Goal: Task Accomplishment & Management: Use online tool/utility

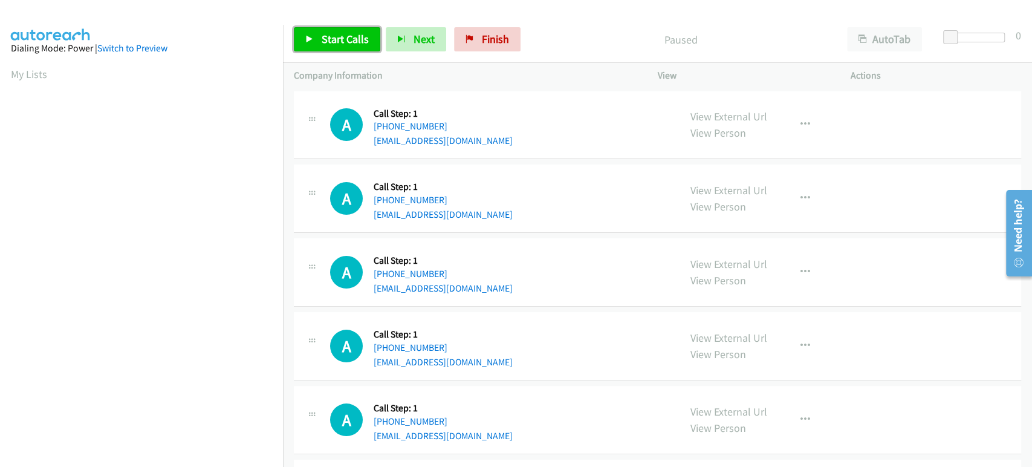
click at [324, 40] on span "Start Calls" at bounding box center [345, 39] width 47 height 14
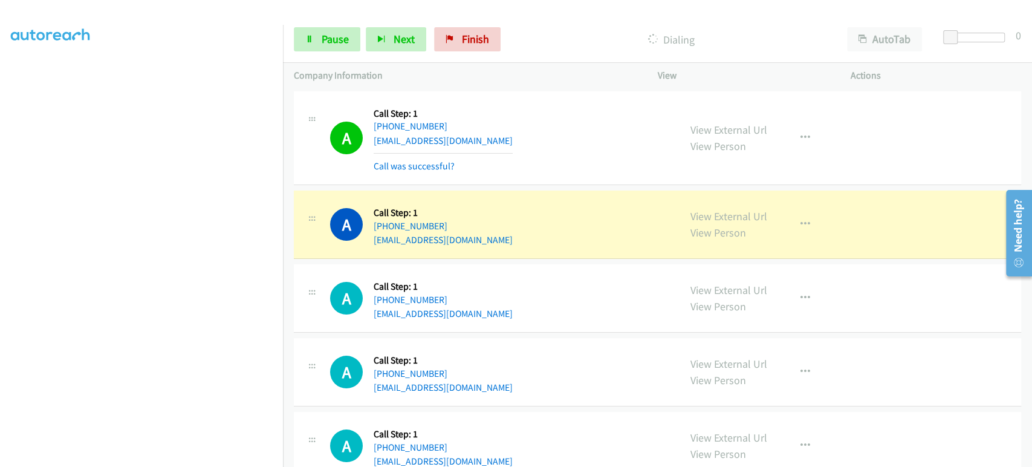
scroll to position [212, 0]
click at [148, 455] on section at bounding box center [141, 180] width 261 height 579
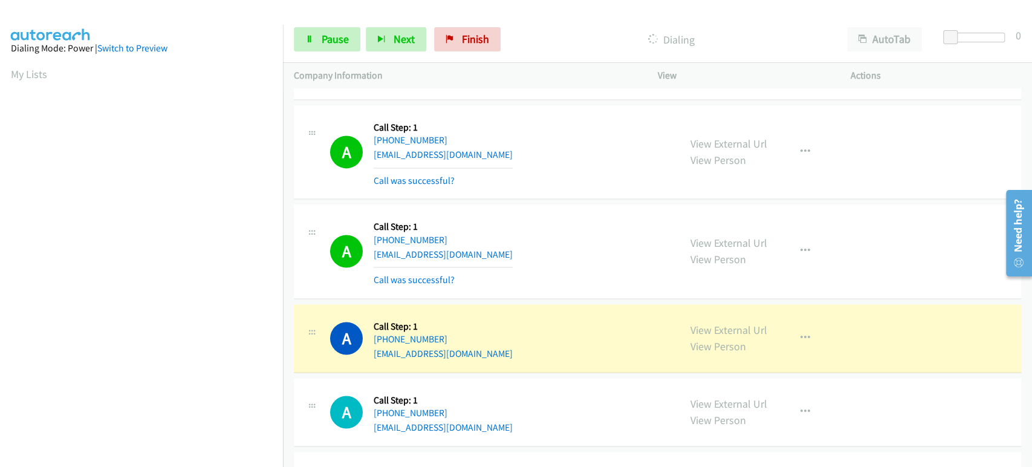
scroll to position [1210, 0]
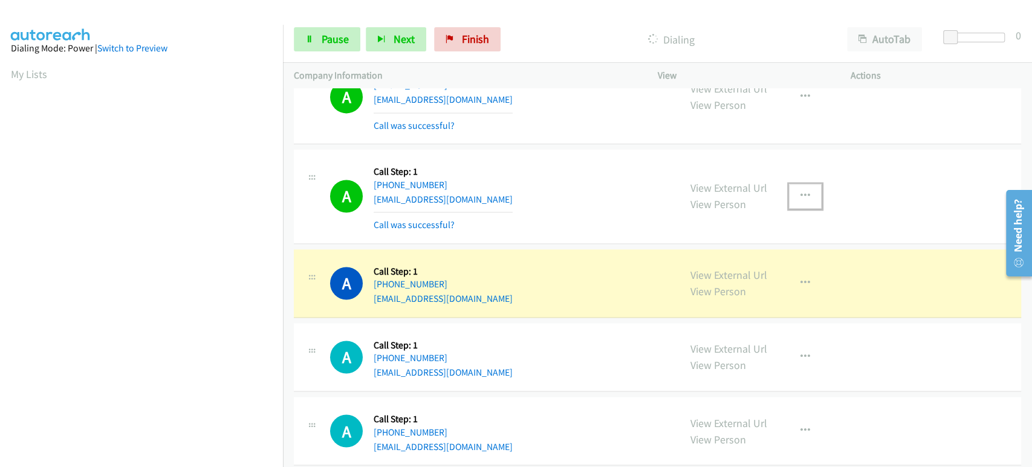
click at [801, 192] on icon "button" at bounding box center [806, 196] width 10 height 10
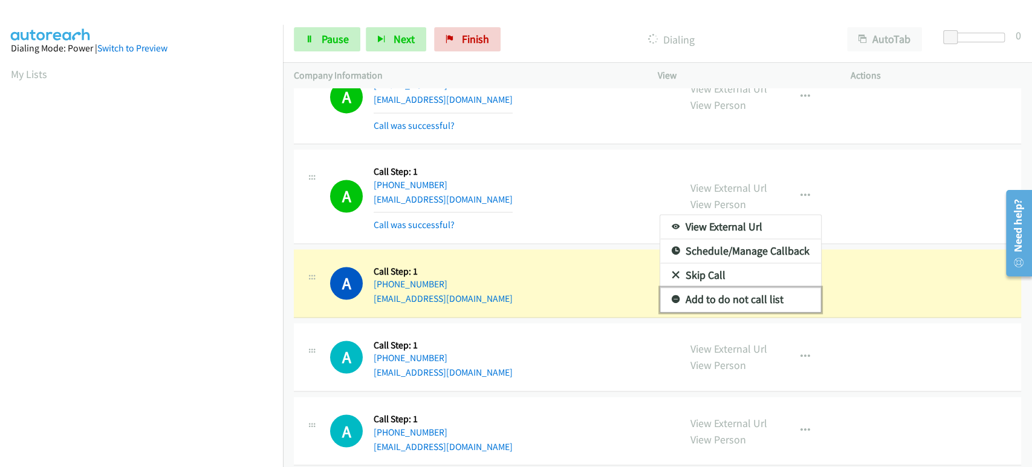
click at [734, 294] on link "Add to do not call list" at bounding box center [740, 299] width 161 height 24
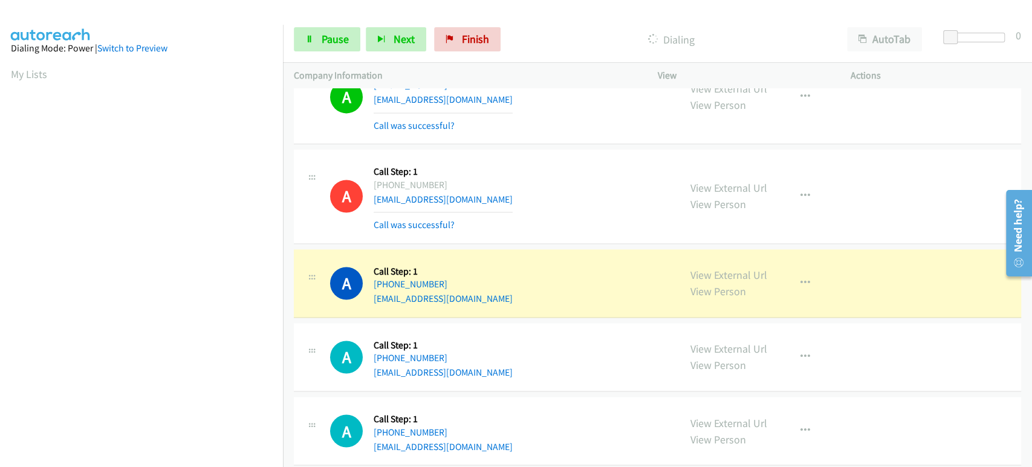
scroll to position [212, 0]
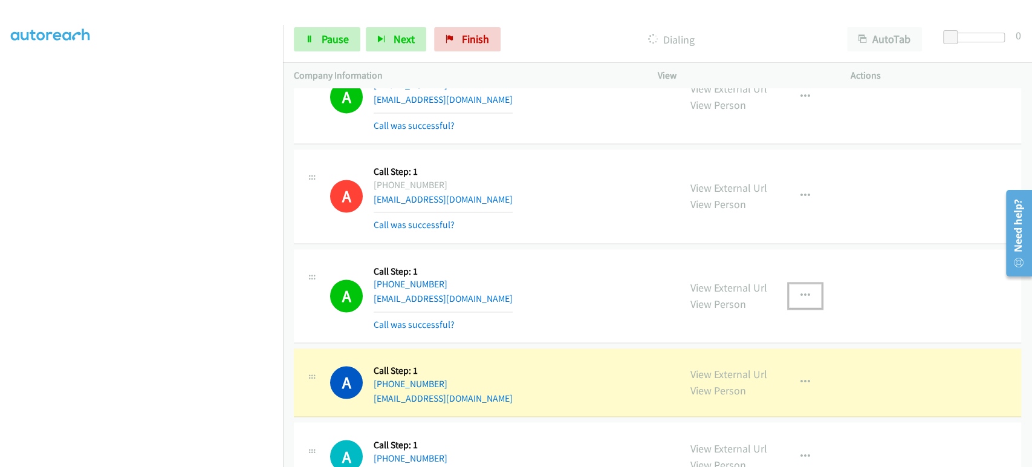
click at [801, 291] on icon "button" at bounding box center [806, 296] width 10 height 10
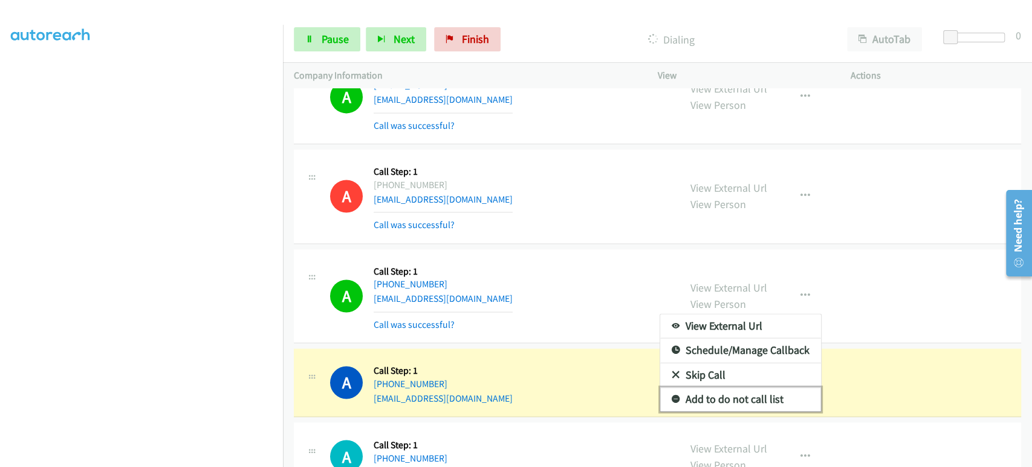
click at [741, 394] on link "Add to do not call list" at bounding box center [740, 399] width 161 height 24
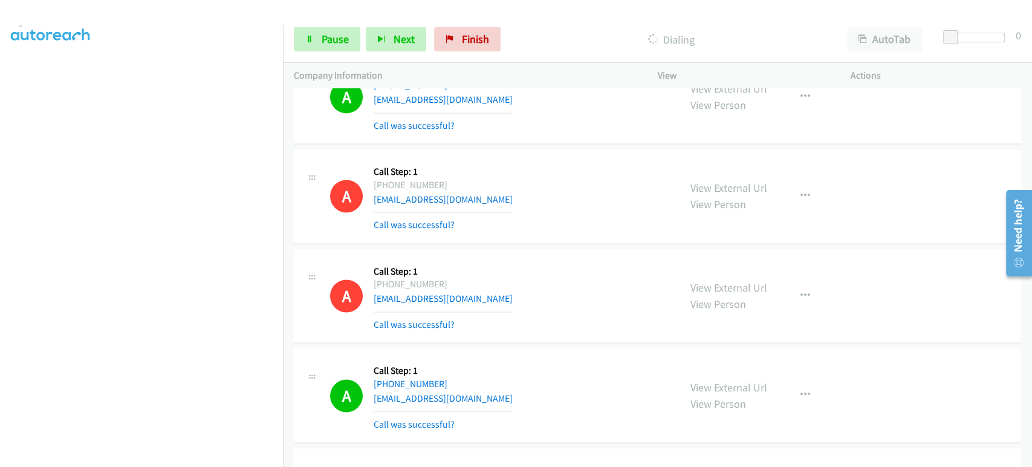
scroll to position [10, 0]
click at [325, 45] on span "Pause" at bounding box center [335, 39] width 27 height 14
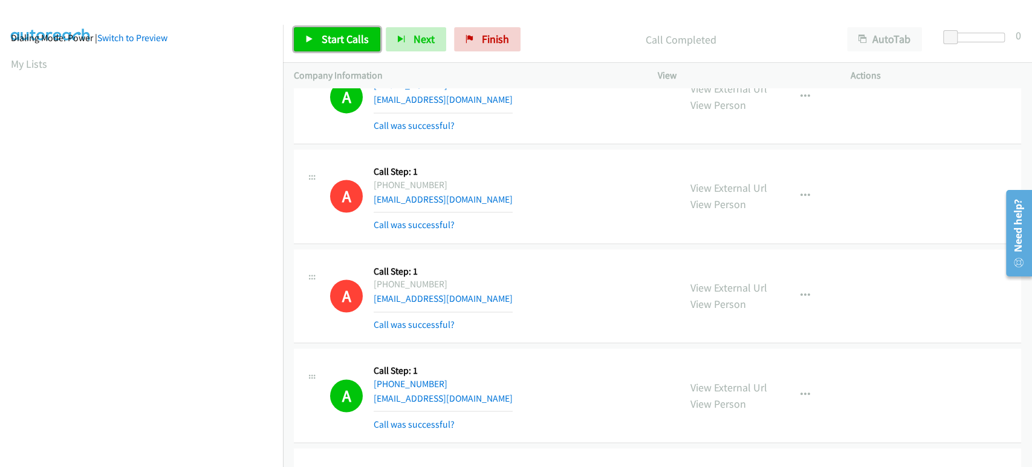
click at [319, 37] on link "Start Calls" at bounding box center [337, 39] width 86 height 24
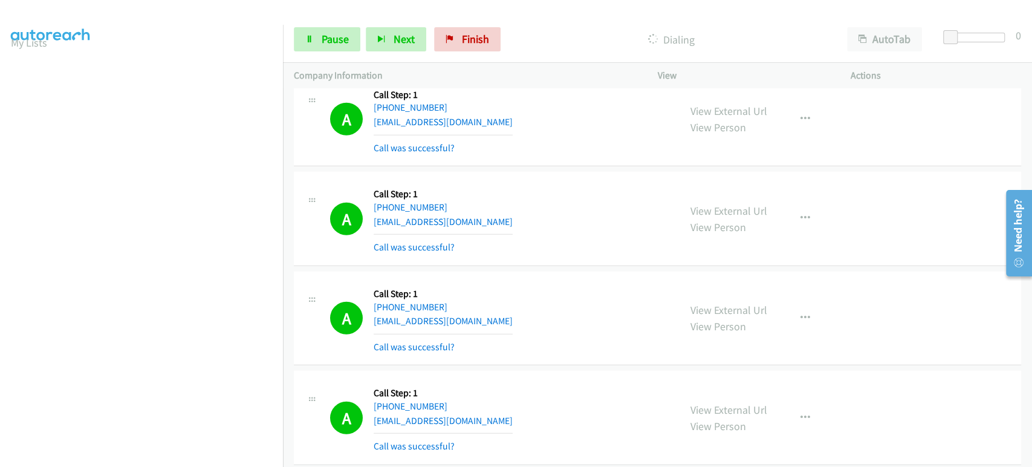
scroll to position [0, 0]
click at [327, 45] on span "Pause" at bounding box center [335, 39] width 27 height 14
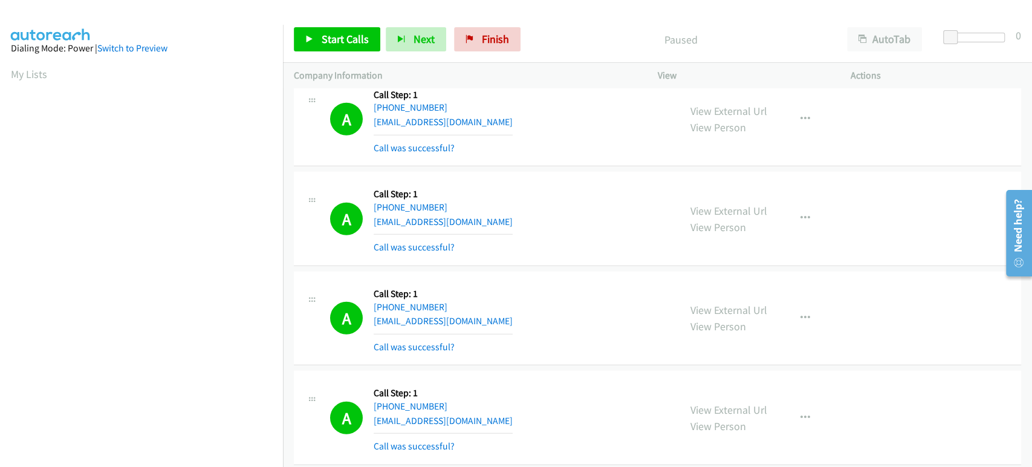
scroll to position [212, 0]
click at [329, 45] on span "Start Calls" at bounding box center [345, 39] width 47 height 14
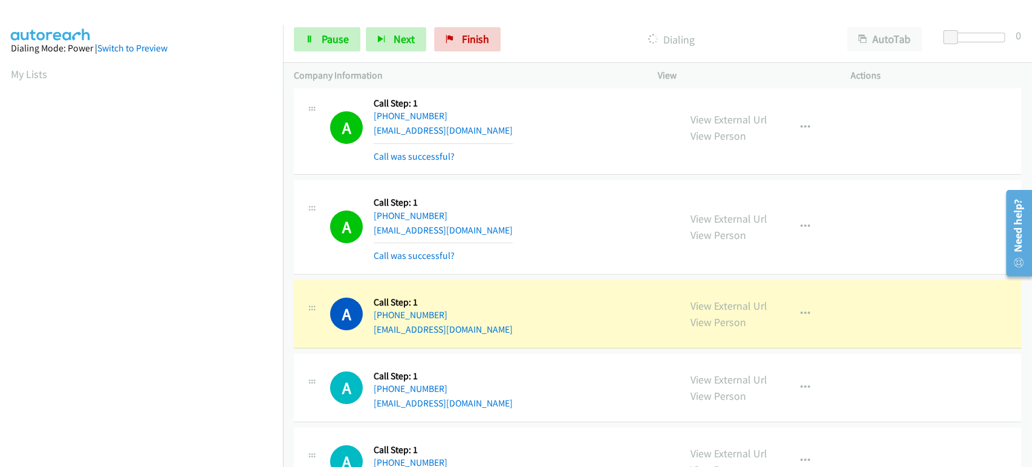
scroll to position [2719, 0]
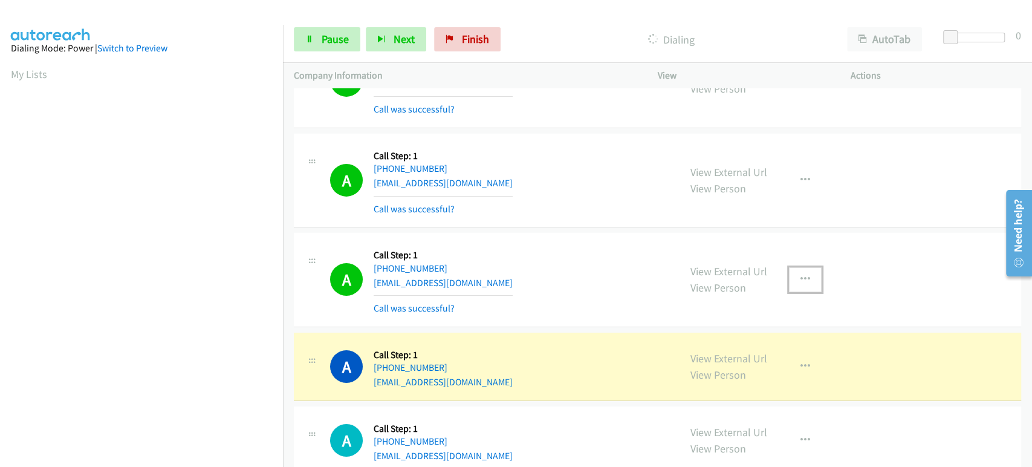
click at [801, 276] on icon "button" at bounding box center [806, 280] width 10 height 10
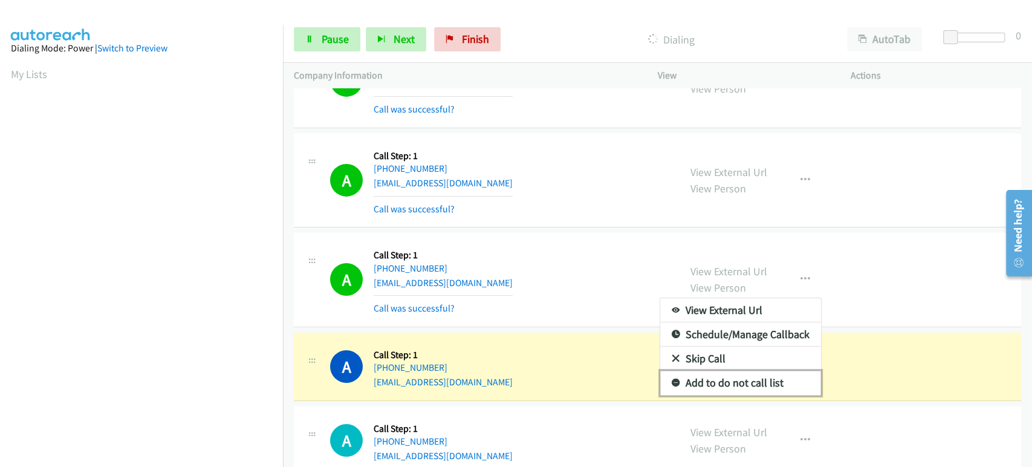
click at [760, 372] on link "Add to do not call list" at bounding box center [740, 383] width 161 height 24
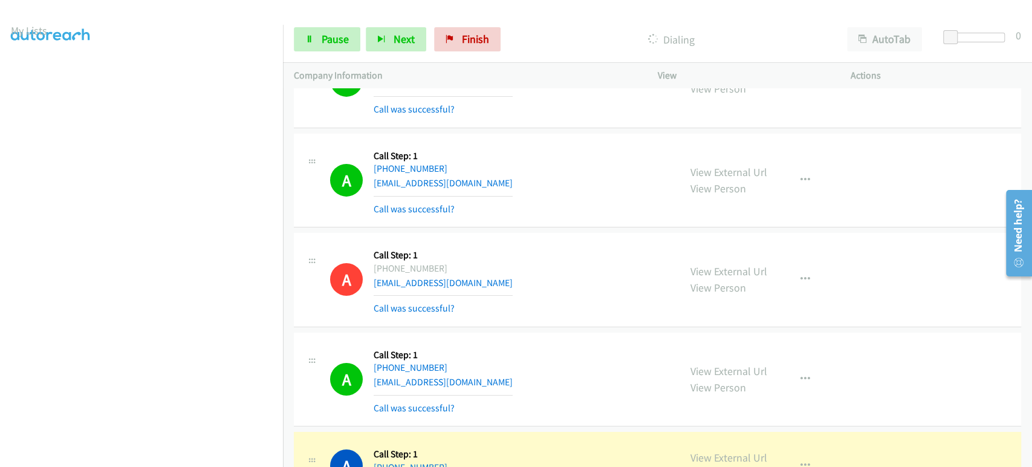
scroll to position [0, 0]
click at [334, 37] on span "Pause" at bounding box center [335, 39] width 27 height 14
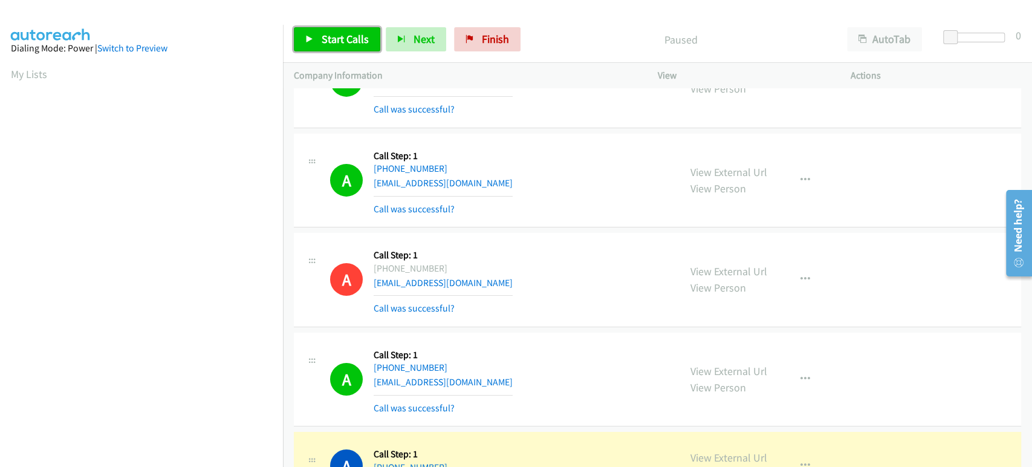
click at [334, 37] on span "Start Calls" at bounding box center [345, 39] width 47 height 14
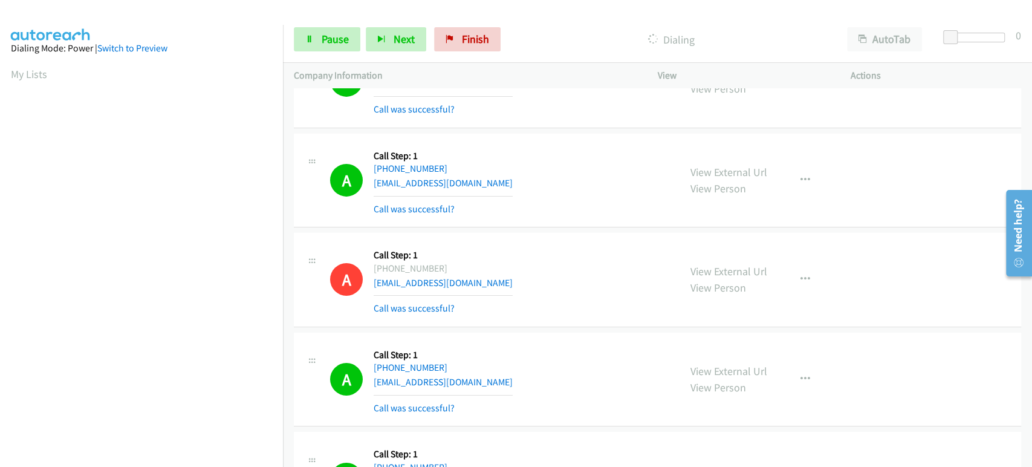
scroll to position [212, 0]
click at [317, 49] on link "Pause" at bounding box center [327, 39] width 67 height 24
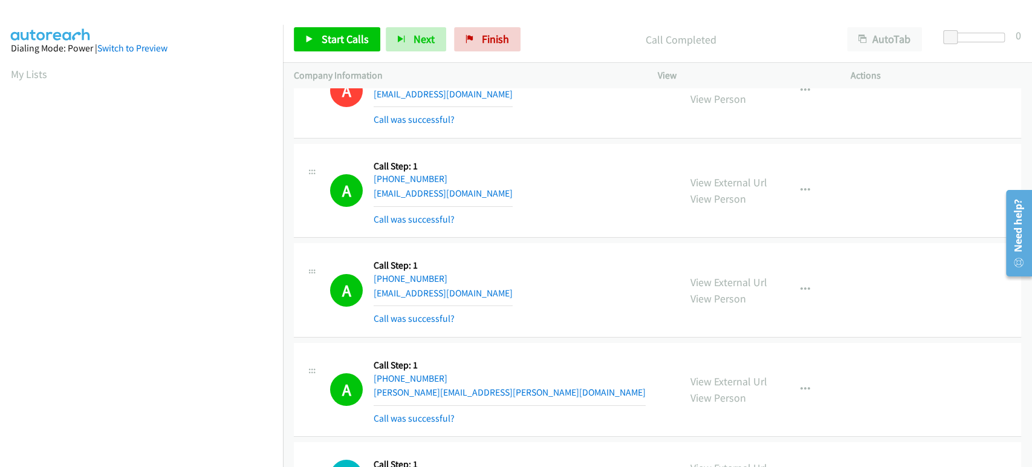
scroll to position [2920, 0]
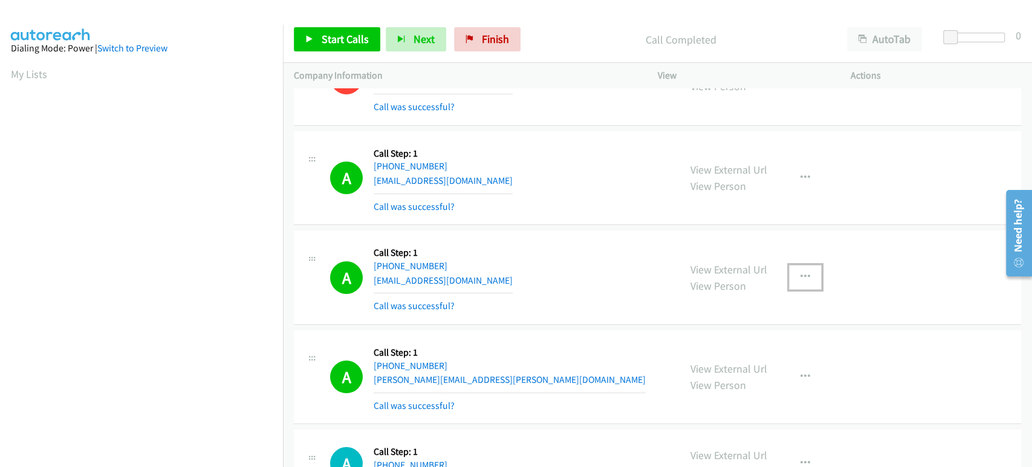
click at [801, 272] on icon "button" at bounding box center [806, 277] width 10 height 10
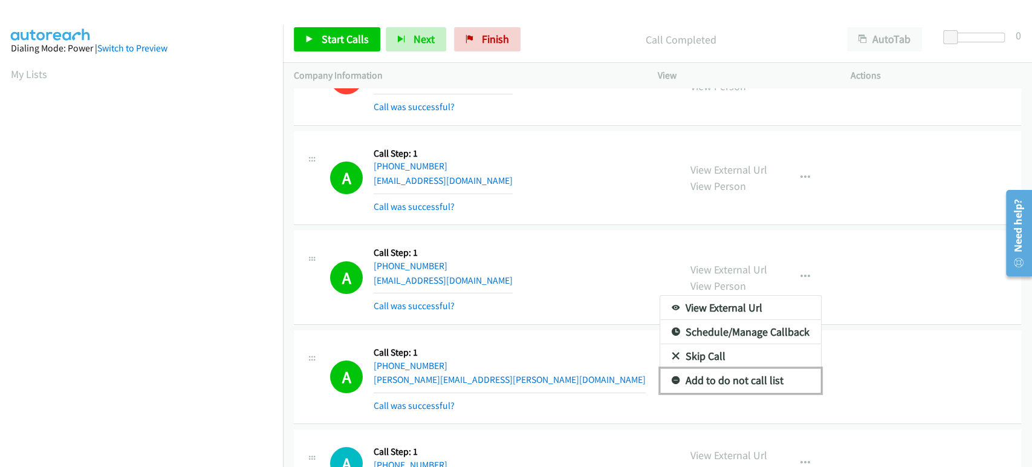
click at [773, 377] on link "Add to do not call list" at bounding box center [740, 380] width 161 height 24
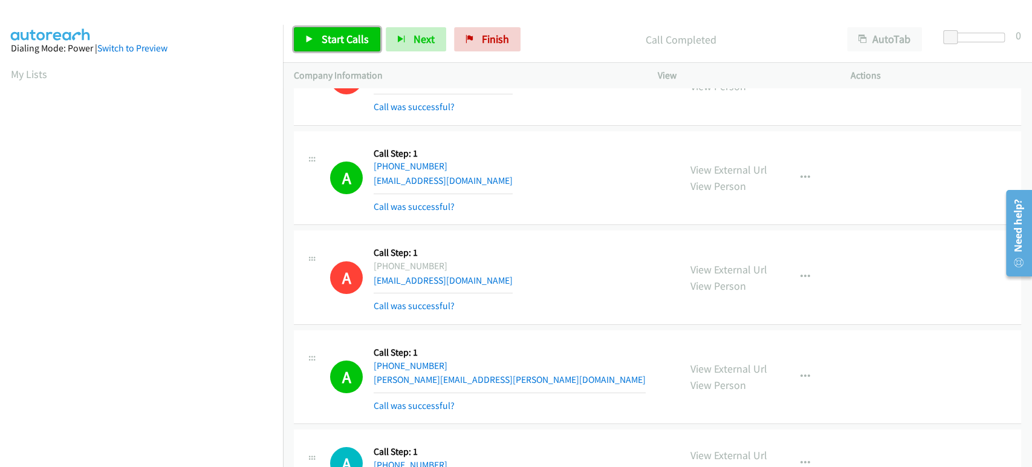
click at [323, 34] on span "Start Calls" at bounding box center [345, 39] width 47 height 14
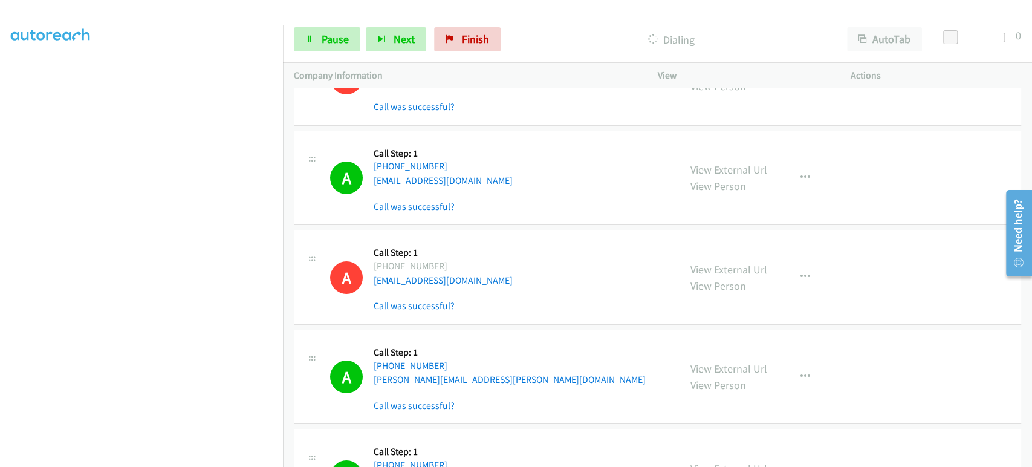
scroll to position [10, 0]
click at [148, 76] on aside "Dialing Mode: Power | Switch to Preview My Lists" at bounding box center [141, 350] width 283 height 670
click at [384, 39] on icon "button" at bounding box center [381, 40] width 8 height 8
click at [344, 42] on span "Pause" at bounding box center [335, 39] width 27 height 14
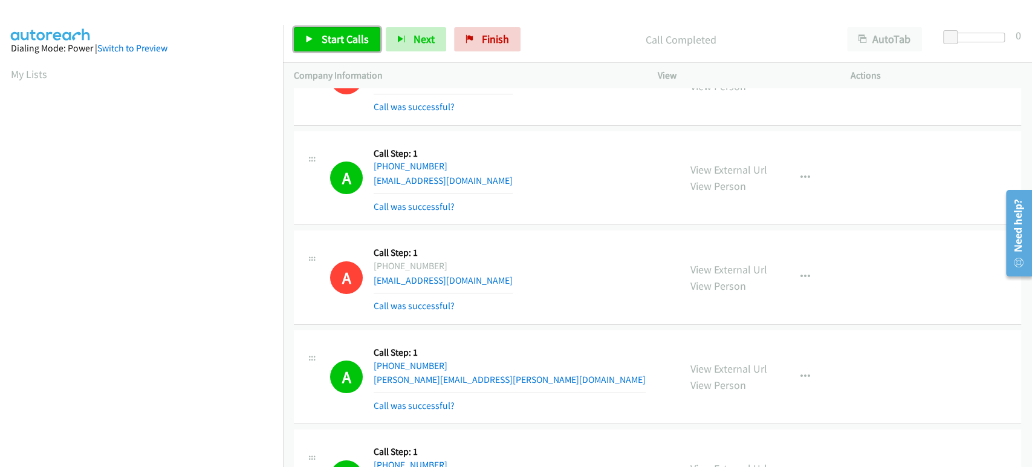
click at [325, 31] on link "Start Calls" at bounding box center [337, 39] width 86 height 24
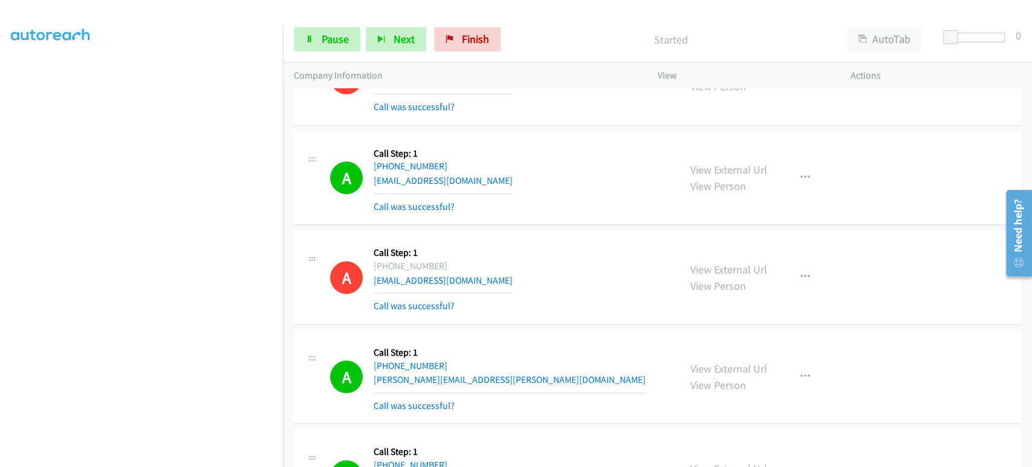
scroll to position [77, 0]
click at [330, 39] on span "Pause" at bounding box center [335, 39] width 27 height 14
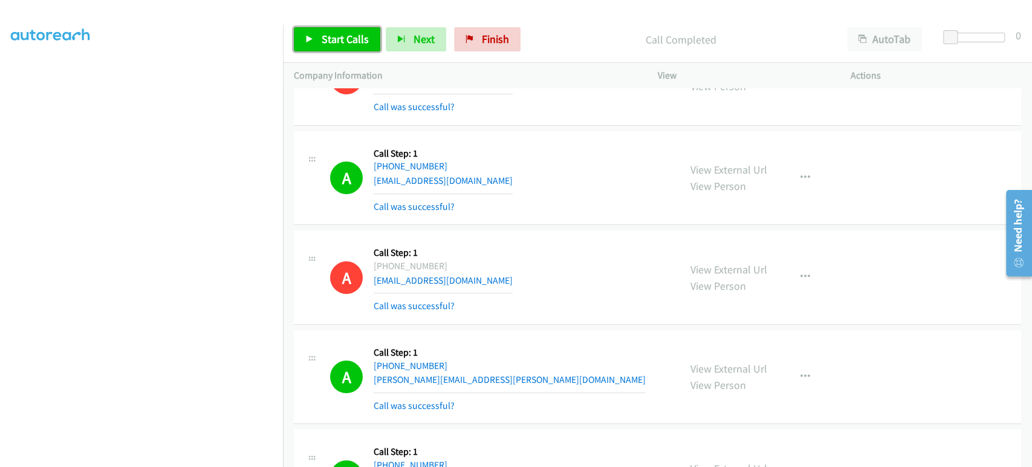
click at [347, 47] on link "Start Calls" at bounding box center [337, 39] width 86 height 24
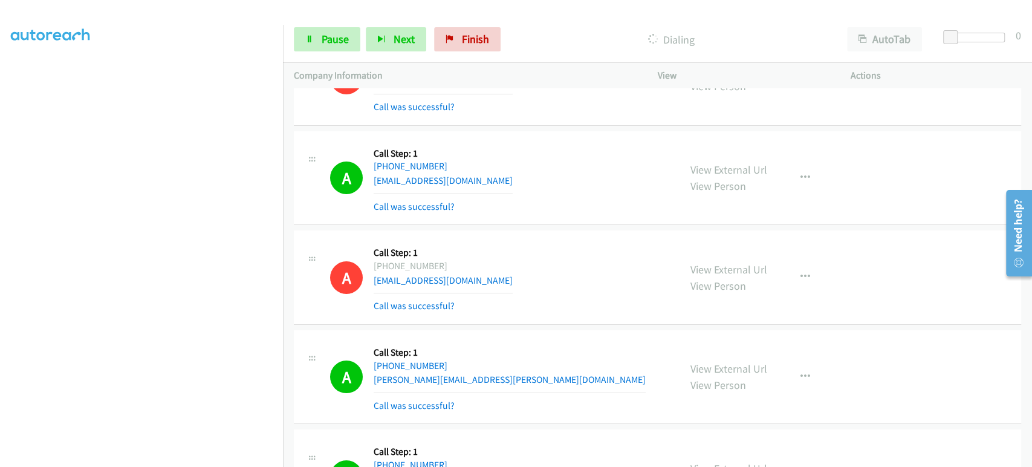
scroll to position [0, 0]
click at [327, 42] on span "Pause" at bounding box center [335, 39] width 27 height 14
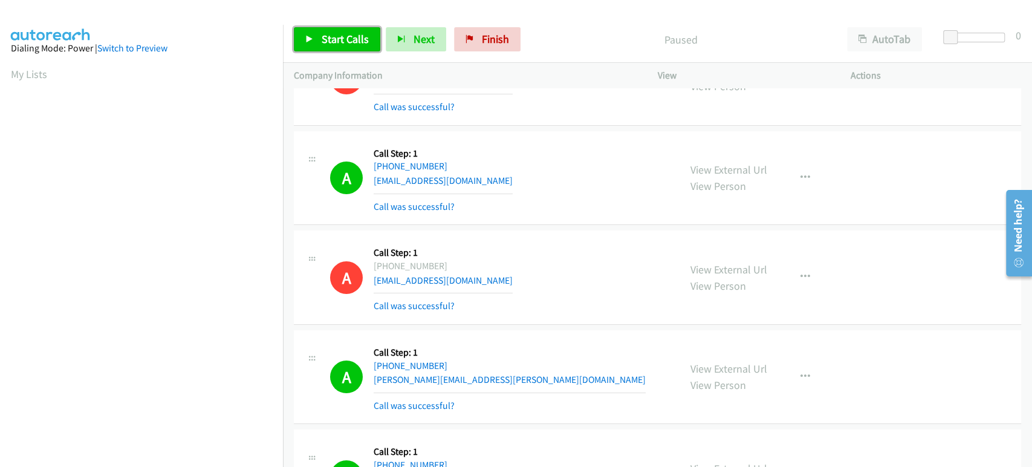
click at [351, 42] on span "Start Calls" at bounding box center [345, 39] width 47 height 14
click at [315, 38] on link "Pause" at bounding box center [327, 39] width 67 height 24
click at [337, 36] on span "Start Calls" at bounding box center [345, 39] width 47 height 14
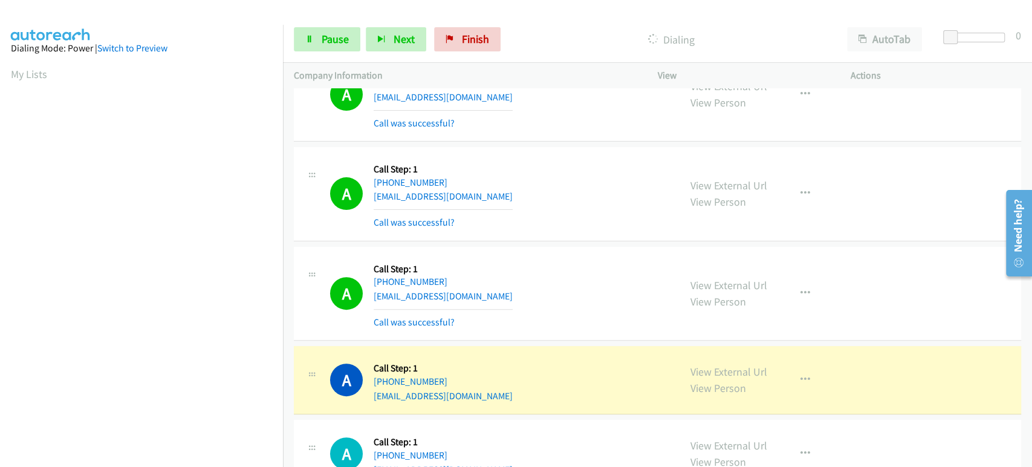
scroll to position [6415, 0]
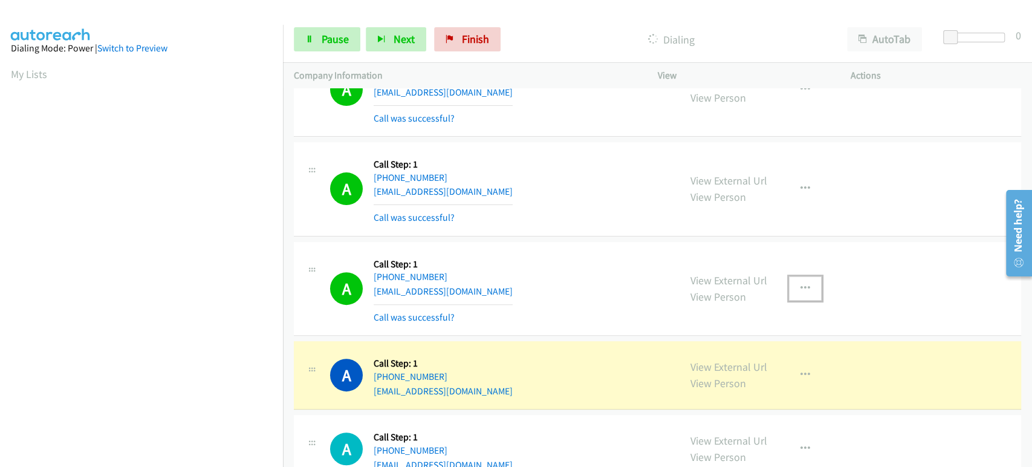
click at [801, 284] on icon "button" at bounding box center [806, 289] width 10 height 10
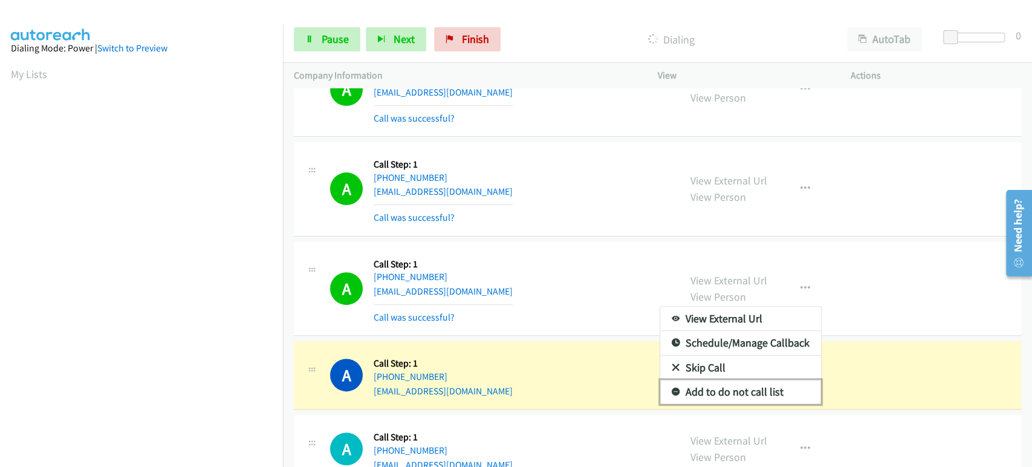
click at [762, 380] on link "Add to do not call list" at bounding box center [740, 392] width 161 height 24
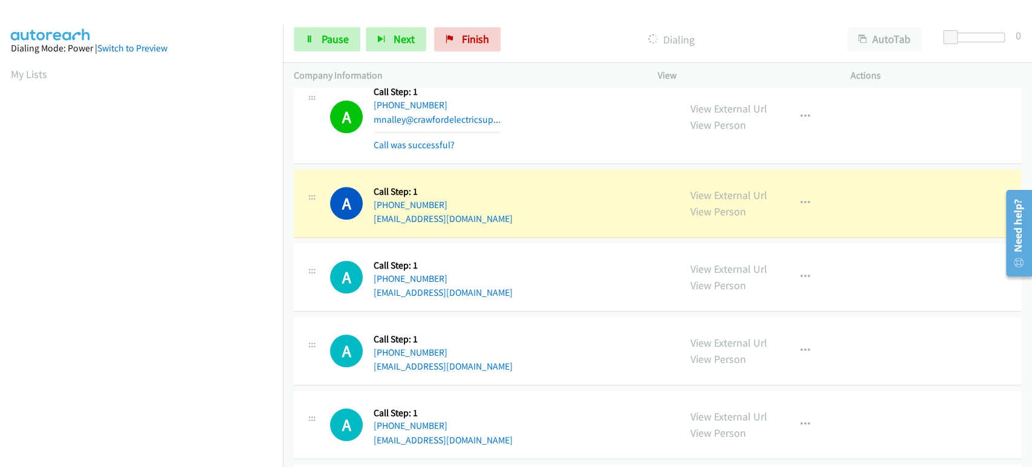
scroll to position [212, 0]
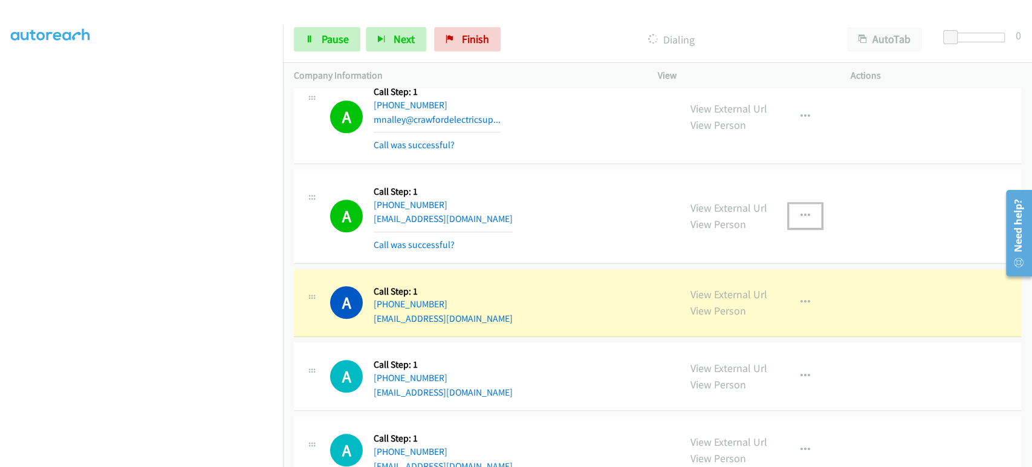
click at [801, 211] on icon "button" at bounding box center [806, 216] width 10 height 10
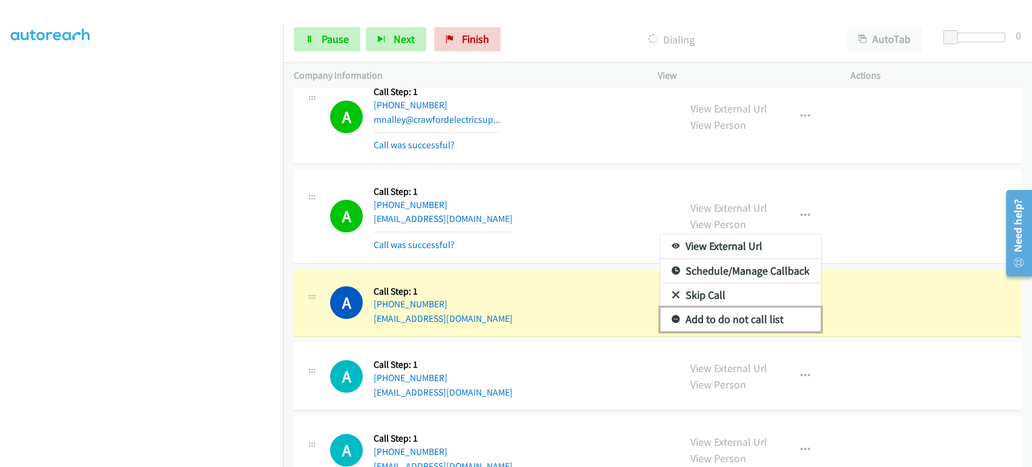
click at [732, 311] on link "Add to do not call list" at bounding box center [740, 319] width 161 height 24
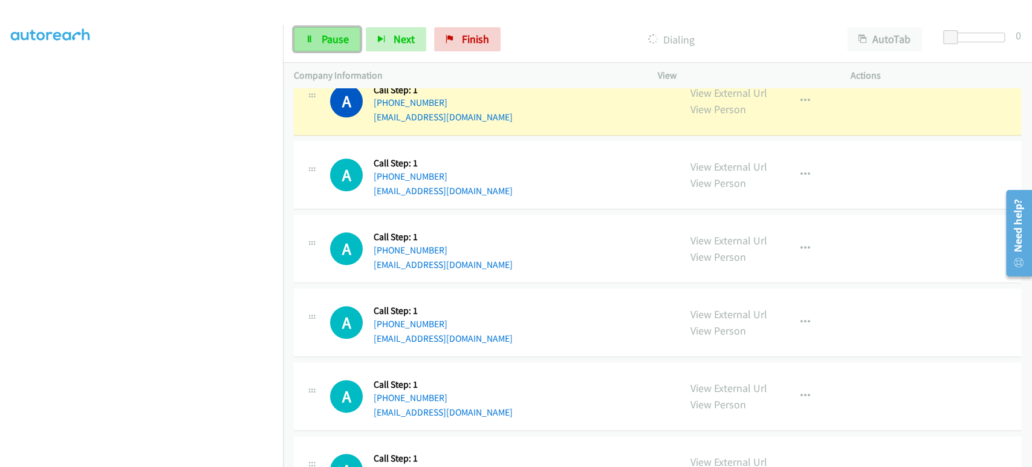
click at [326, 38] on span "Pause" at bounding box center [335, 39] width 27 height 14
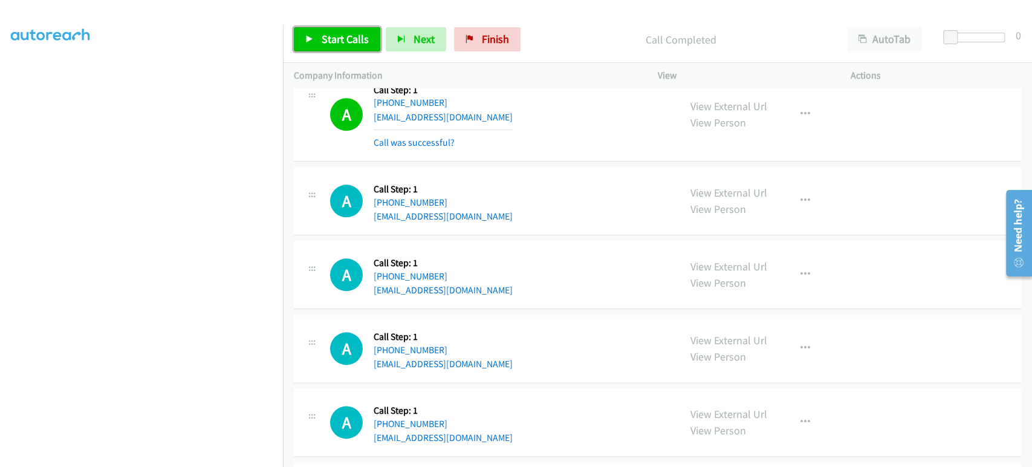
click at [322, 42] on span "Start Calls" at bounding box center [345, 39] width 47 height 14
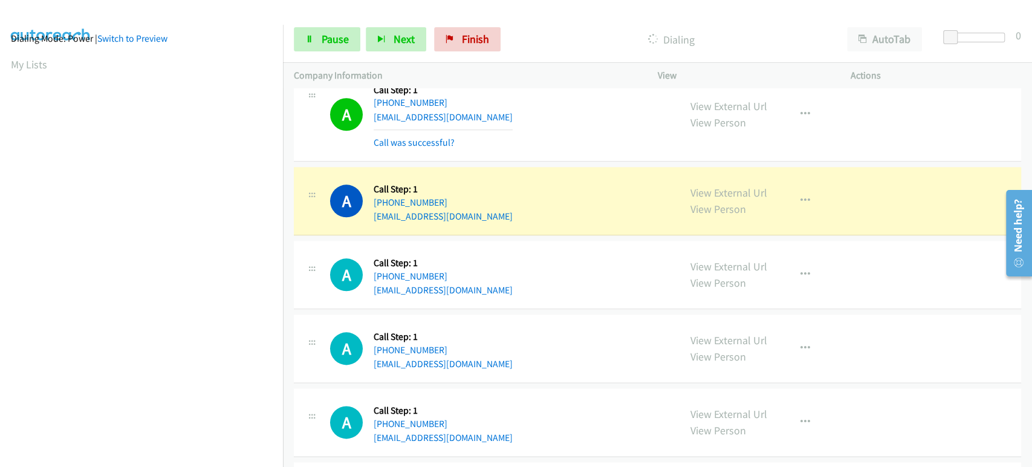
scroll to position [0, 0]
click at [333, 38] on span "Pause" at bounding box center [335, 39] width 27 height 14
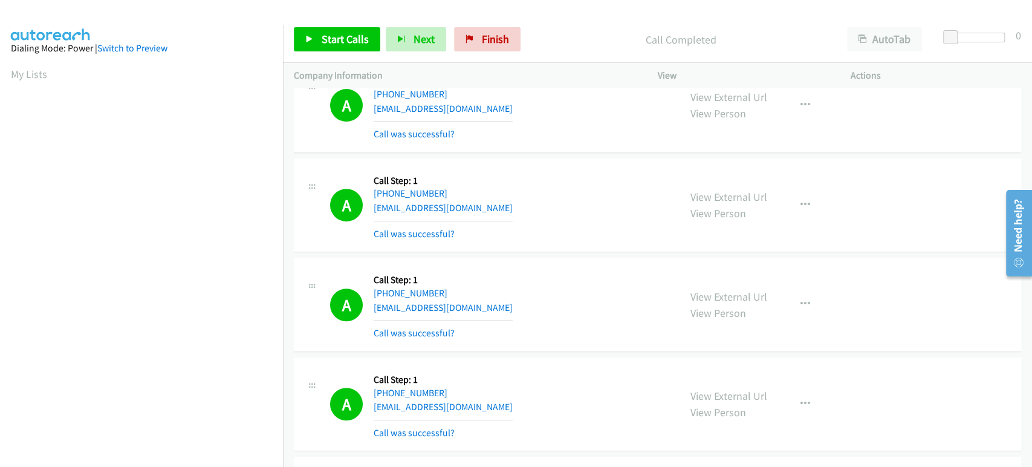
scroll to position [336, 0]
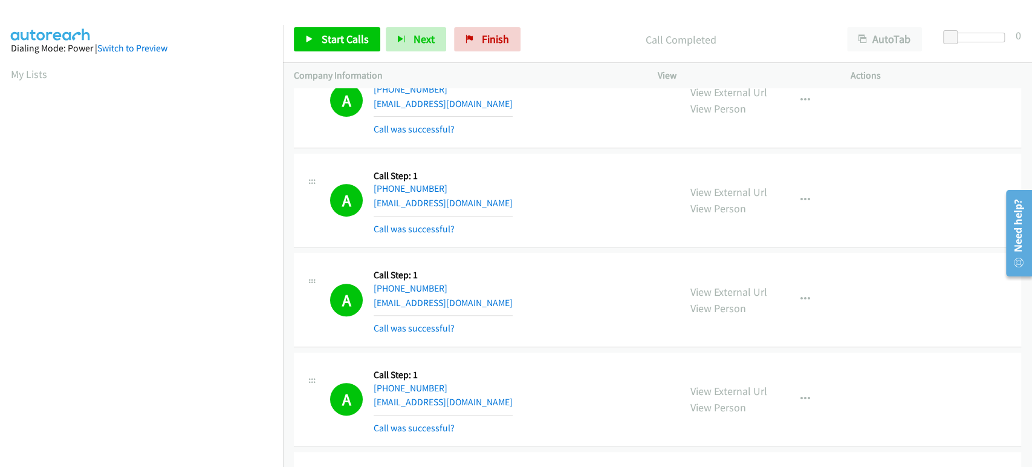
click at [569, 207] on div "A Callback Scheduled Call Step: 1 America/New_York [PHONE_NUMBER] [EMAIL_ADDRES…" at bounding box center [499, 201] width 339 height 72
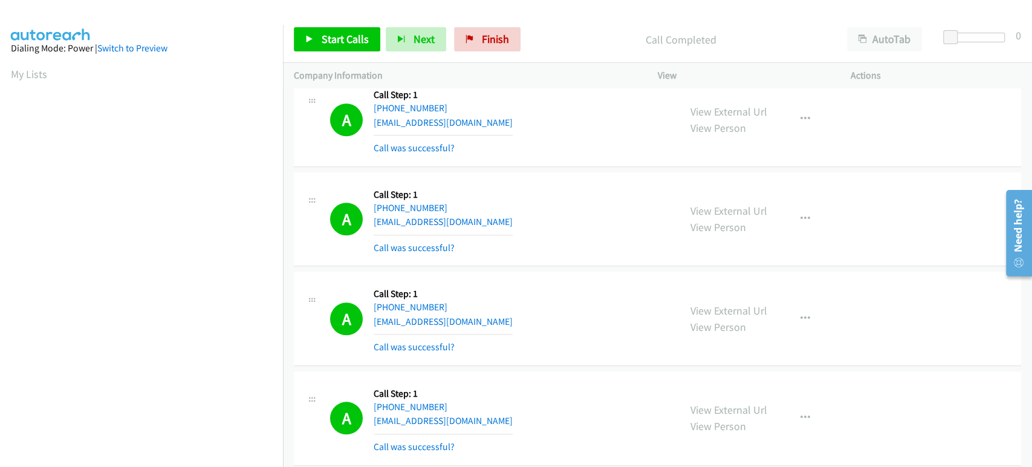
scroll to position [3830, 0]
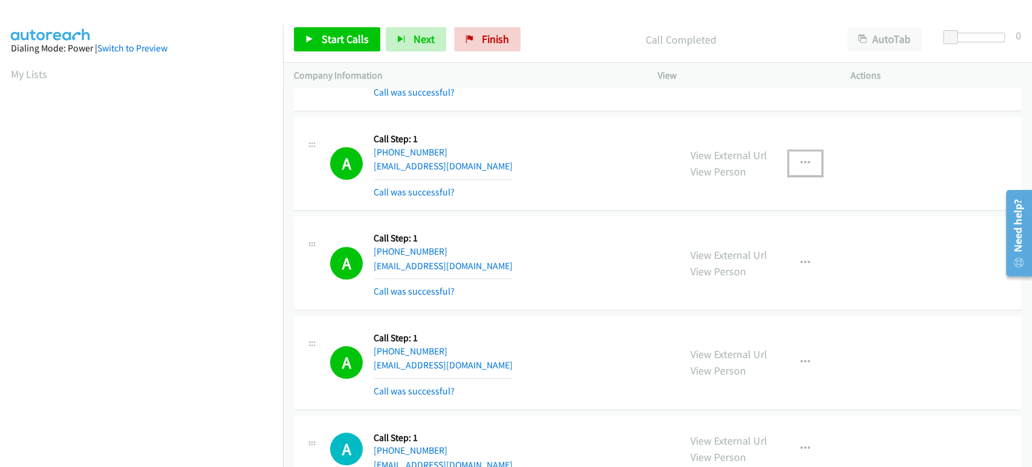
click at [804, 158] on icon "button" at bounding box center [806, 163] width 10 height 10
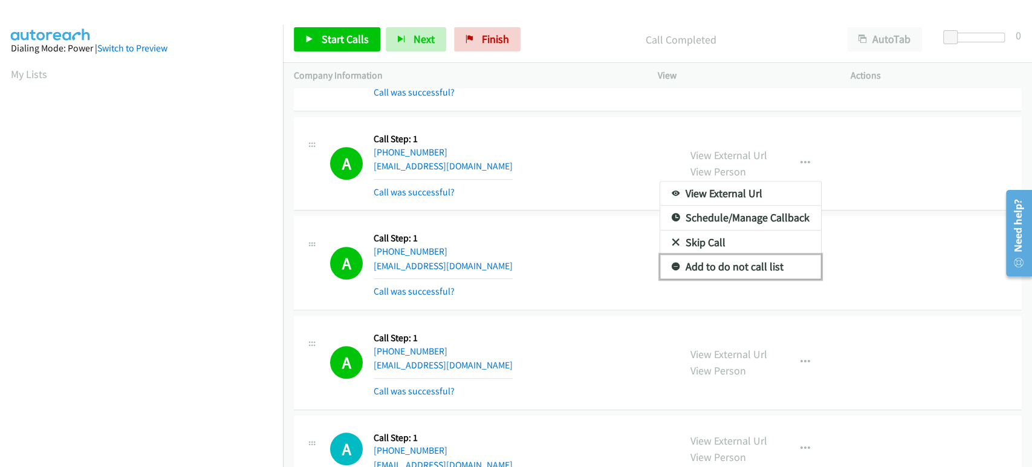
click at [720, 255] on link "Add to do not call list" at bounding box center [740, 267] width 161 height 24
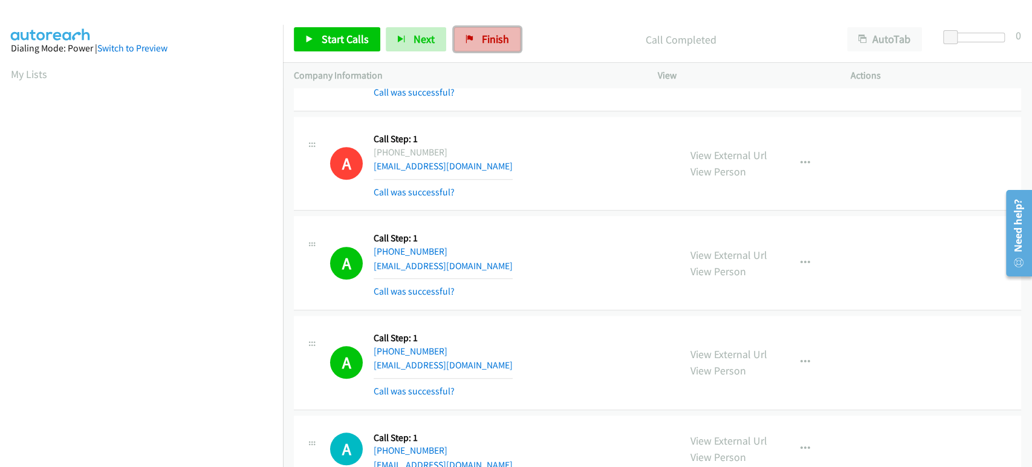
click at [494, 37] on span "Finish" at bounding box center [495, 39] width 27 height 14
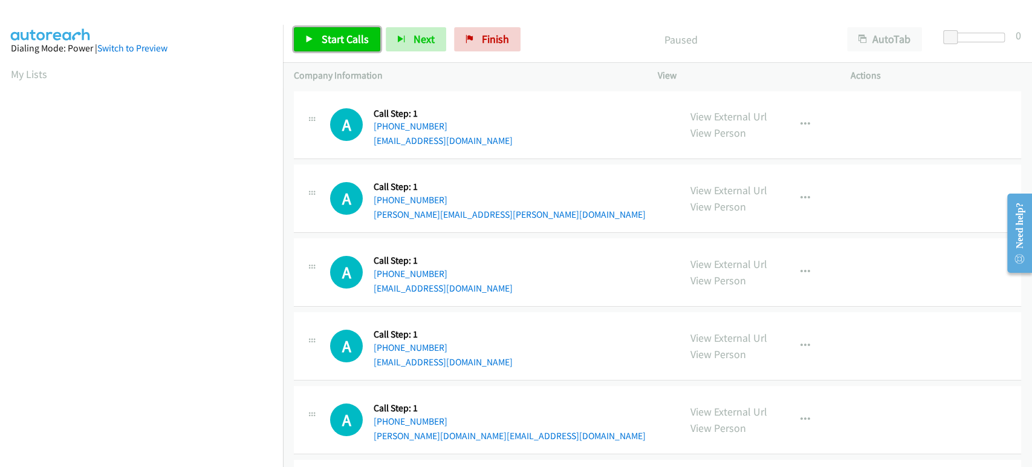
click at [340, 34] on span "Start Calls" at bounding box center [345, 39] width 47 height 14
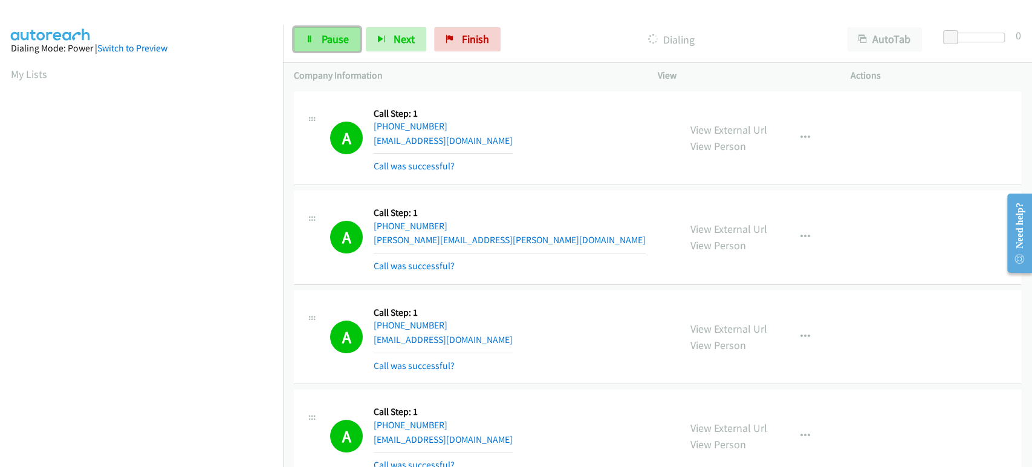
click at [326, 34] on span "Pause" at bounding box center [335, 39] width 27 height 14
click at [329, 37] on span "Start Calls" at bounding box center [345, 39] width 47 height 14
click at [315, 45] on link "Pause" at bounding box center [327, 39] width 67 height 24
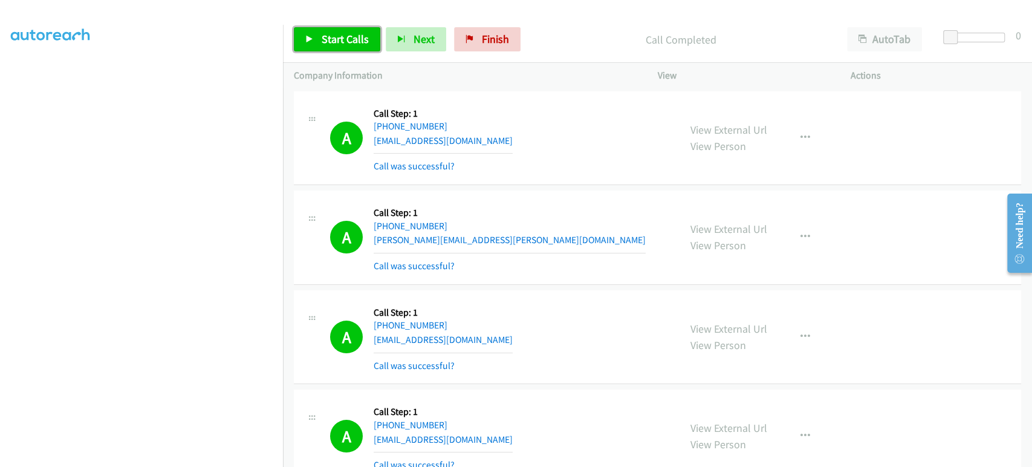
click at [359, 36] on span "Start Calls" at bounding box center [345, 39] width 47 height 14
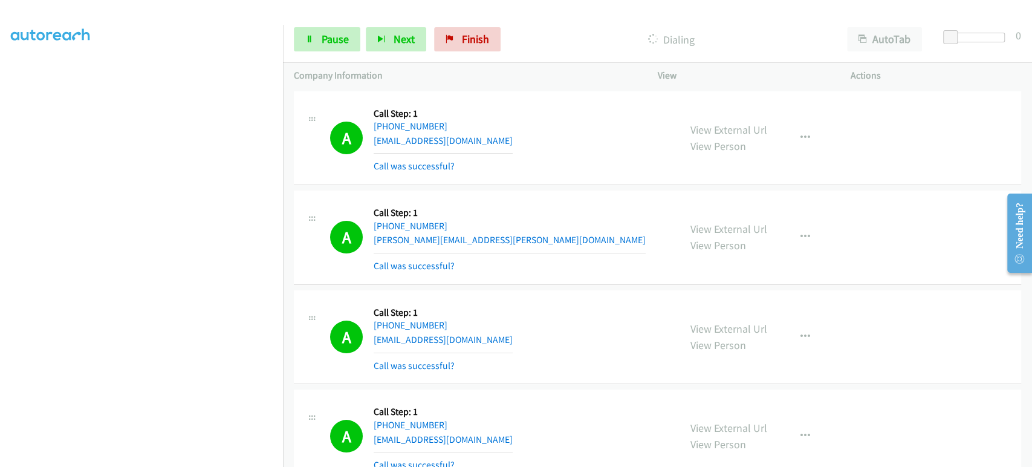
scroll to position [77, 0]
click at [305, 33] on link "Pause" at bounding box center [327, 39] width 67 height 24
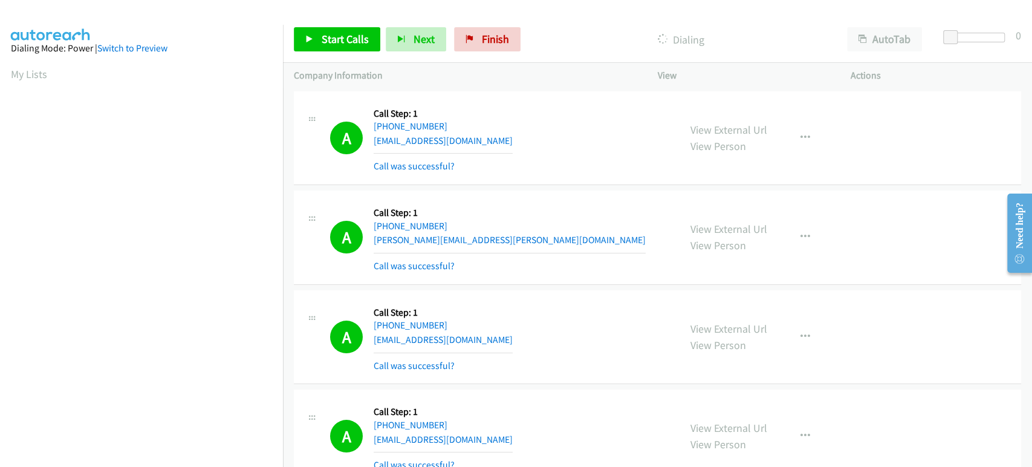
scroll to position [212, 0]
click at [325, 37] on span "Start Calls" at bounding box center [345, 39] width 47 height 14
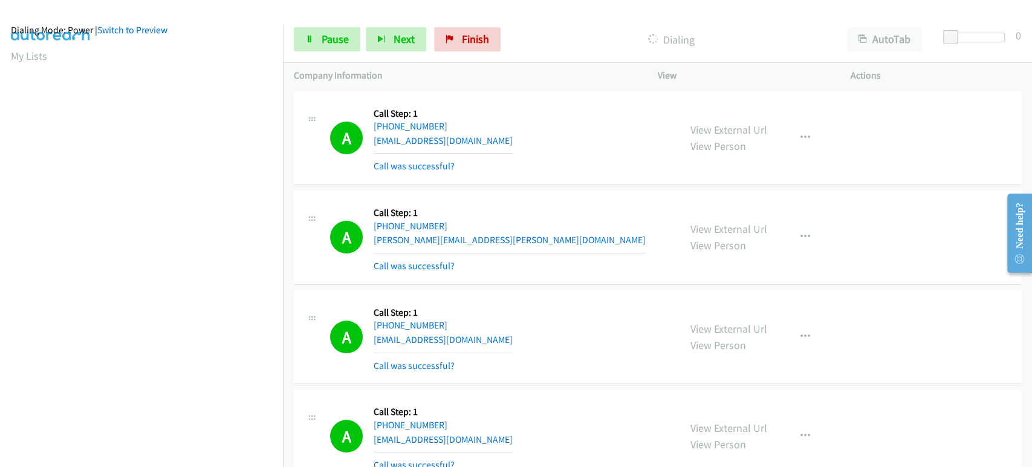
scroll to position [0, 0]
click at [326, 36] on span "Pause" at bounding box center [335, 39] width 27 height 14
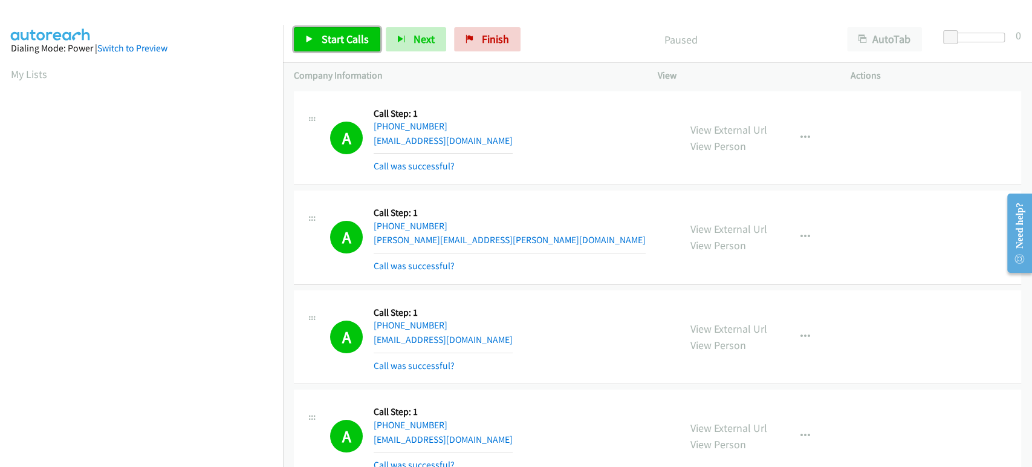
click at [339, 42] on span "Start Calls" at bounding box center [345, 39] width 47 height 14
click at [337, 38] on span "Pause" at bounding box center [335, 39] width 27 height 14
click at [319, 47] on link "Start Calls" at bounding box center [337, 39] width 86 height 24
click at [319, 34] on link "Pause" at bounding box center [327, 39] width 67 height 24
click at [350, 44] on span "Start Calls" at bounding box center [345, 39] width 47 height 14
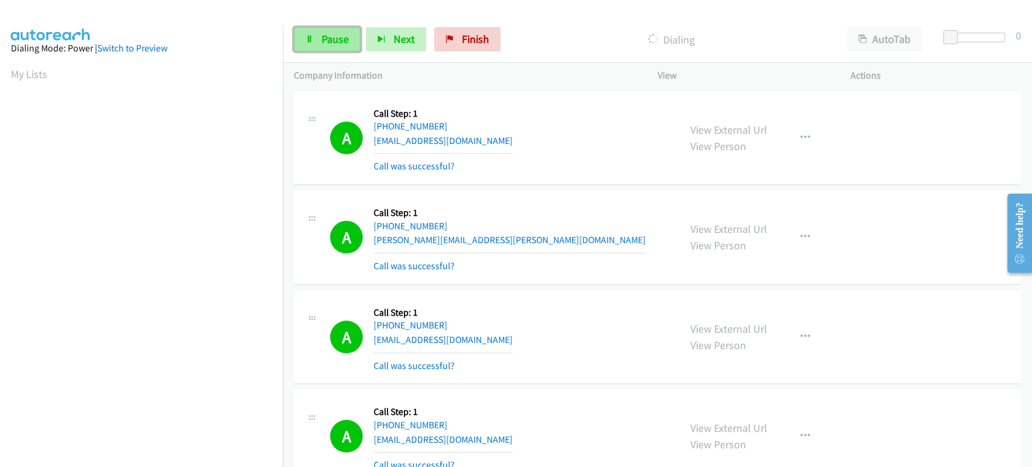
click at [322, 42] on span "Pause" at bounding box center [335, 39] width 27 height 14
click at [323, 42] on span "Start Calls" at bounding box center [345, 39] width 47 height 14
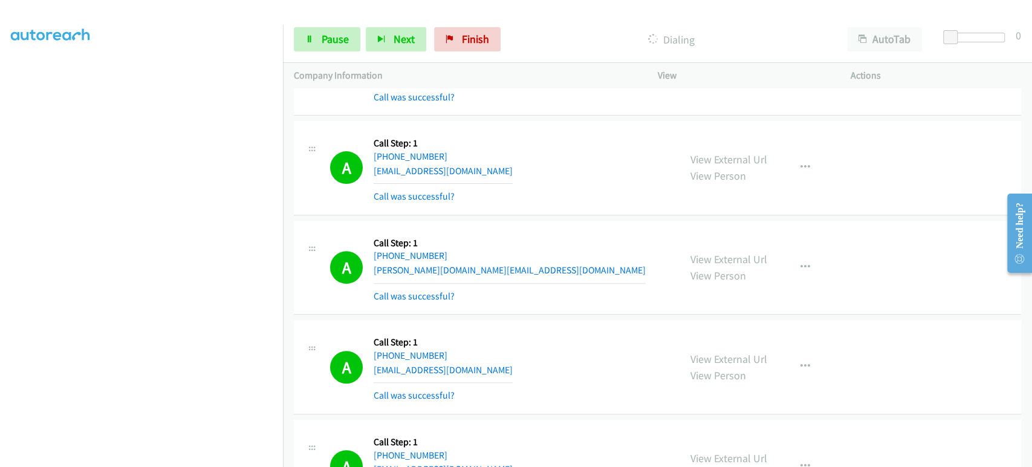
scroll to position [10, 0]
click at [329, 34] on span "Pause" at bounding box center [335, 39] width 27 height 14
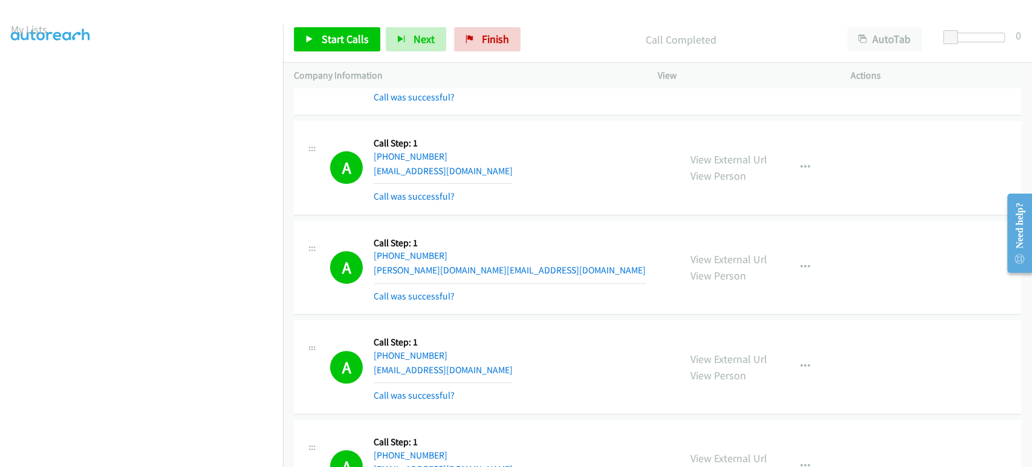
scroll to position [0, 0]
click at [342, 50] on link "Start Calls" at bounding box center [337, 39] width 86 height 24
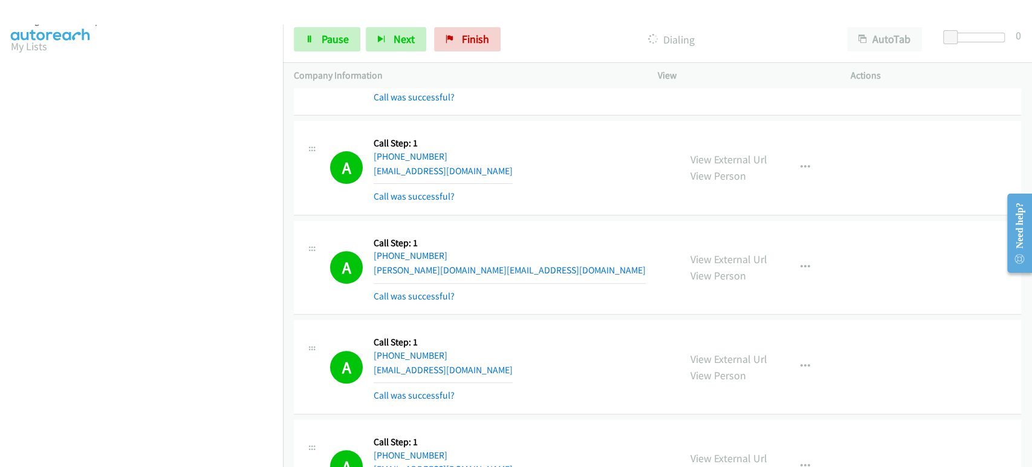
scroll to position [10, 0]
click at [315, 33] on link "Pause" at bounding box center [327, 39] width 67 height 24
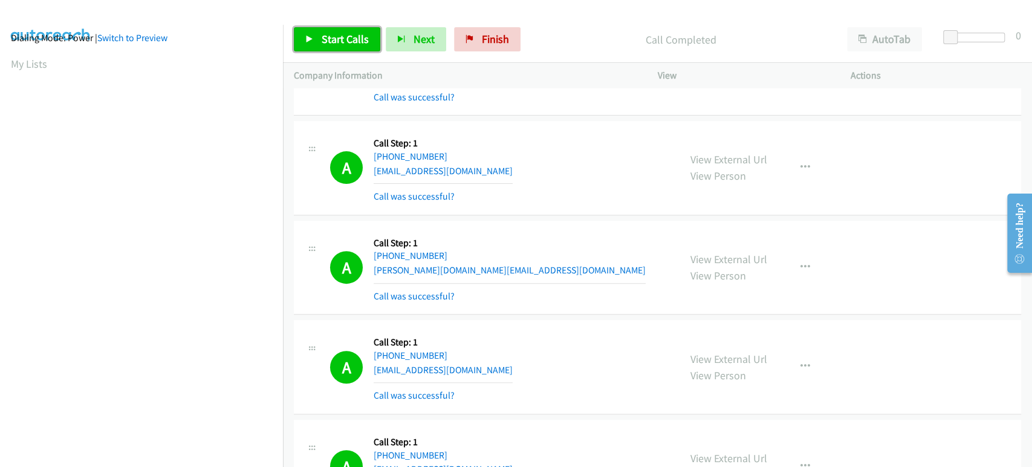
click at [342, 37] on span "Start Calls" at bounding box center [345, 39] width 47 height 14
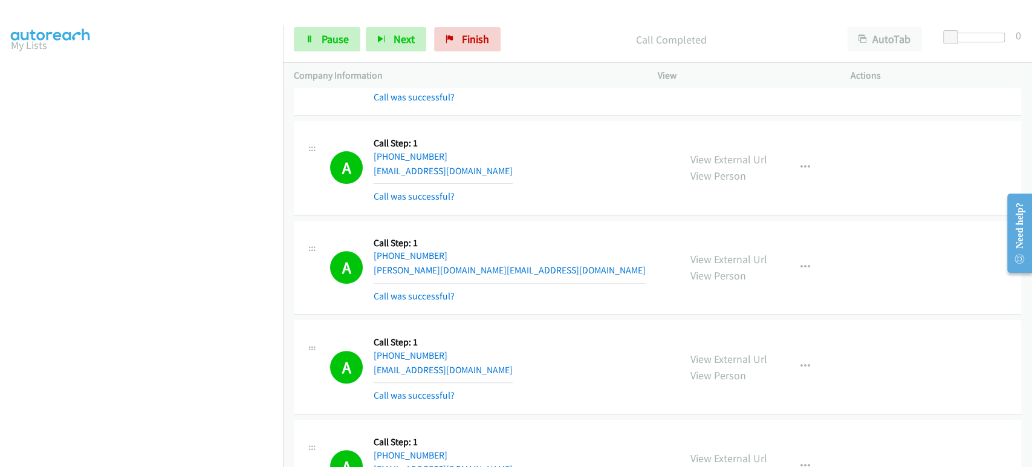
scroll to position [0, 0]
click at [331, 45] on span "Pause" at bounding box center [335, 39] width 27 height 14
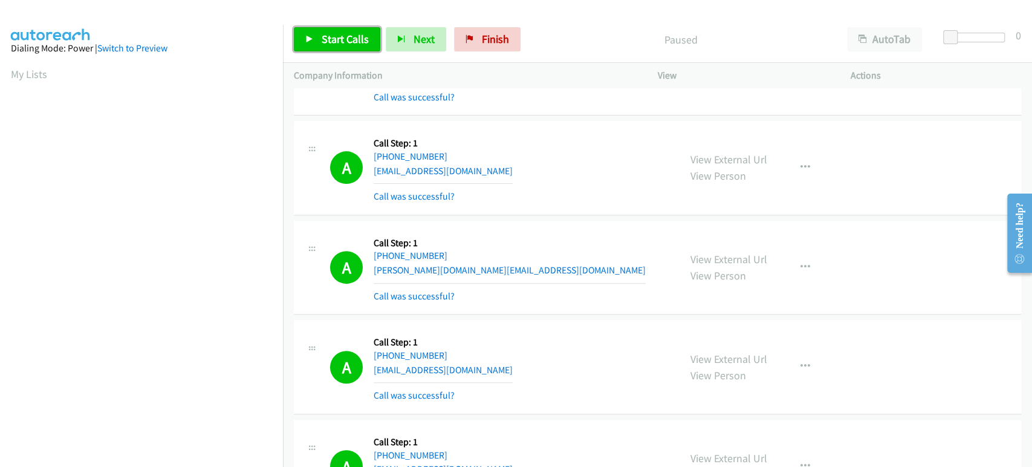
click at [331, 45] on span "Start Calls" at bounding box center [345, 39] width 47 height 14
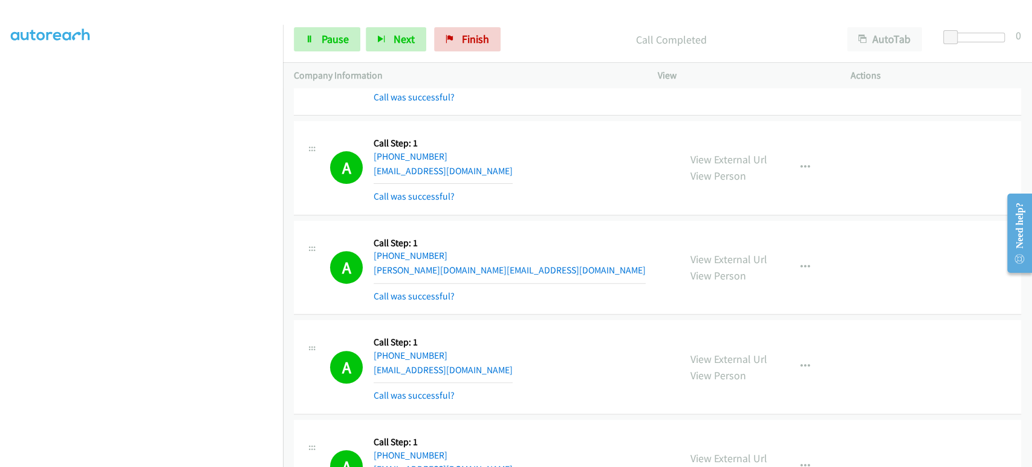
scroll to position [212, 0]
click at [209, 457] on section at bounding box center [141, 180] width 261 height 579
click at [319, 41] on link "Pause" at bounding box center [327, 39] width 67 height 24
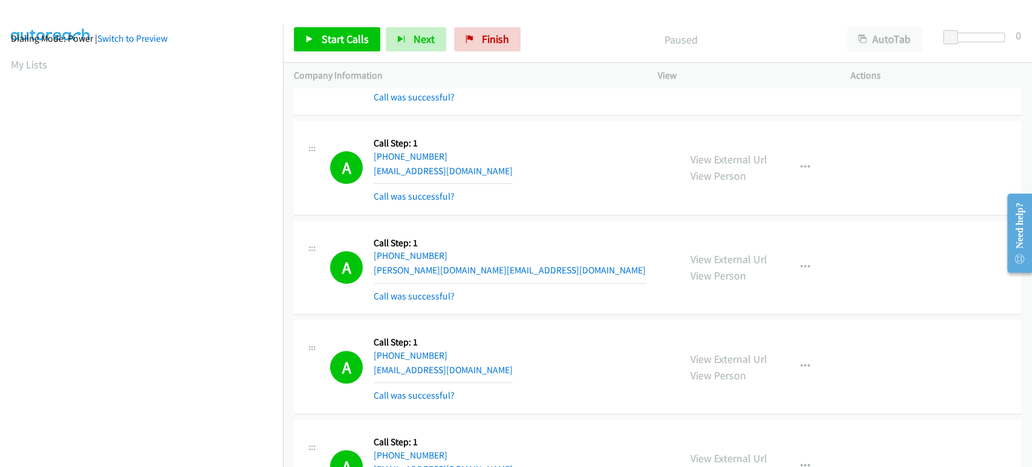
scroll to position [7, 0]
click at [337, 37] on span "Start Calls" at bounding box center [345, 39] width 47 height 14
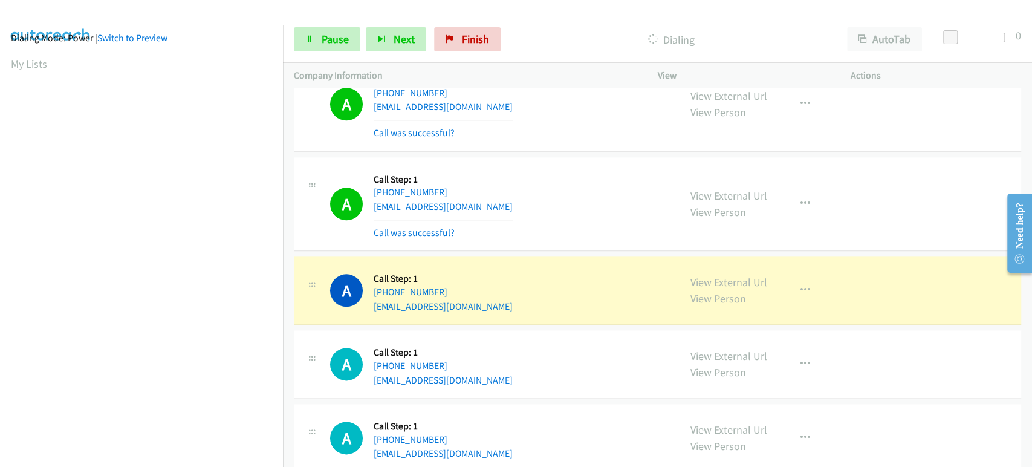
scroll to position [7216, 0]
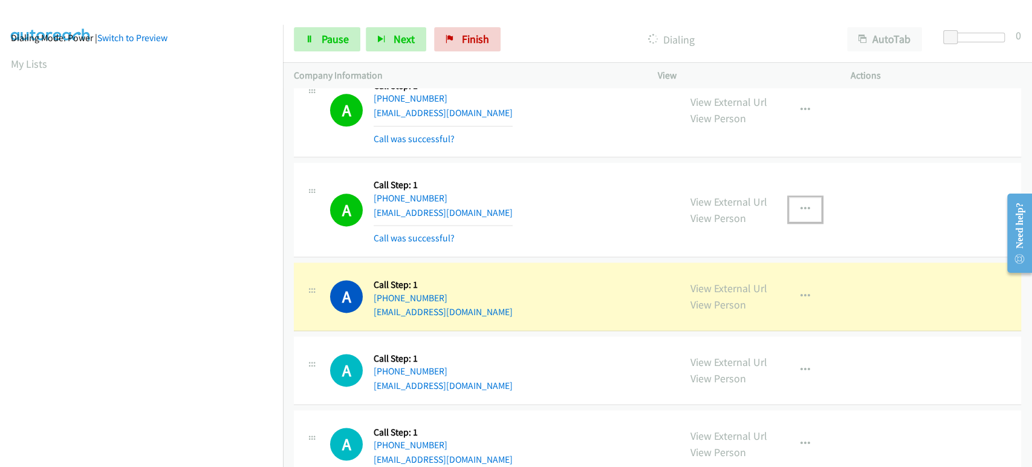
click at [803, 204] on icon "button" at bounding box center [806, 209] width 10 height 10
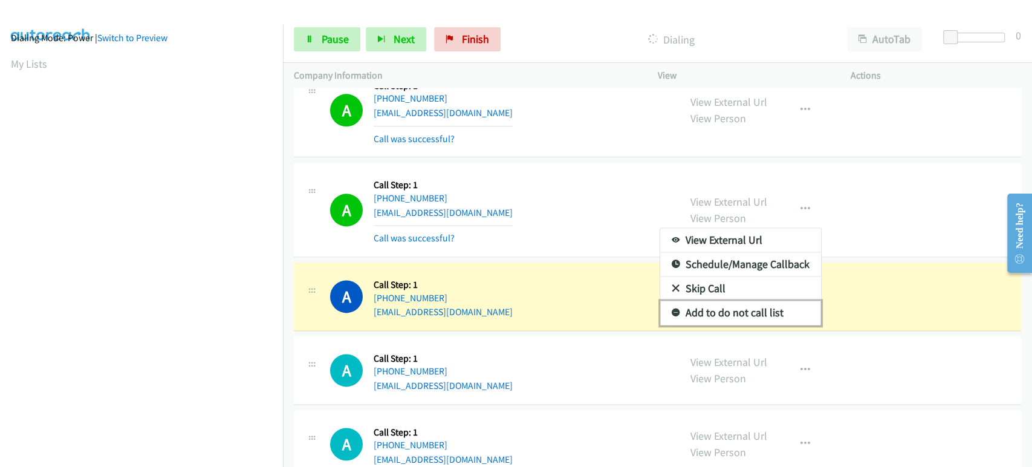
click at [730, 302] on link "Add to do not call list" at bounding box center [740, 313] width 161 height 24
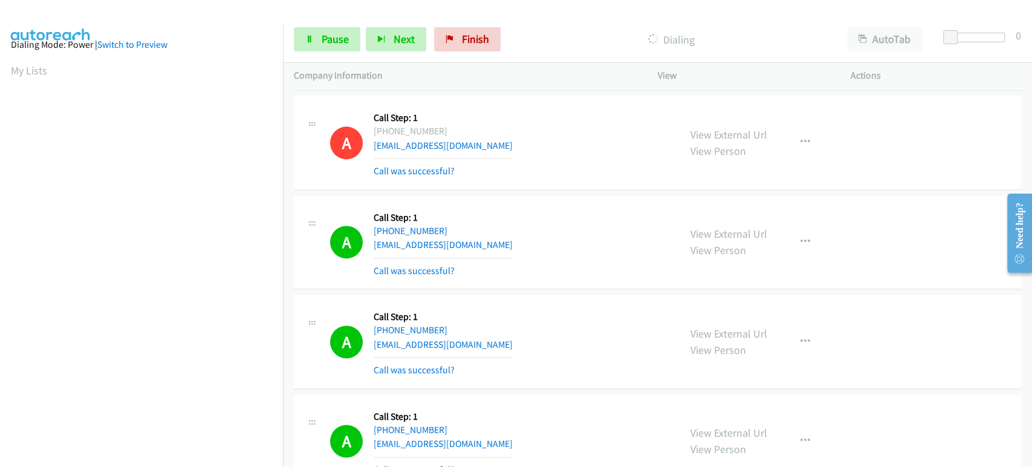
scroll to position [0, 0]
click at [322, 37] on span "Pause" at bounding box center [335, 39] width 27 height 14
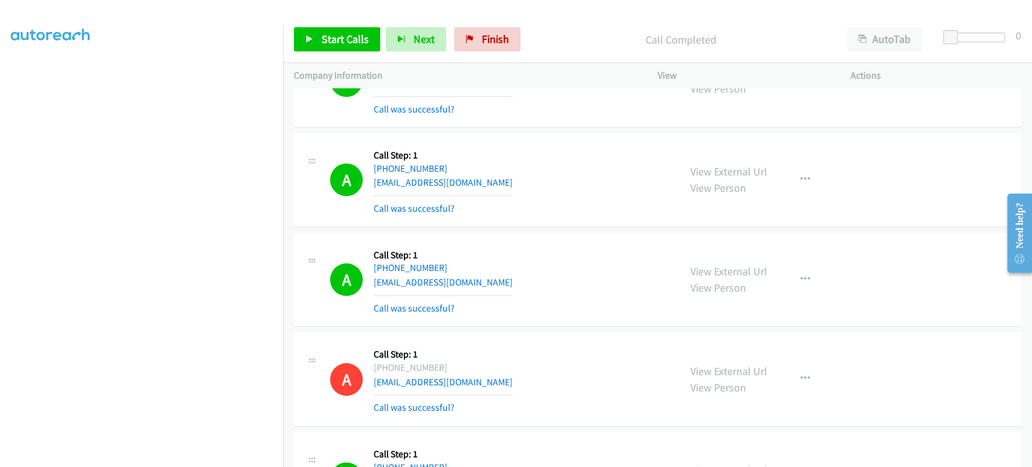
scroll to position [7015, 0]
